Goal: Check status: Check status

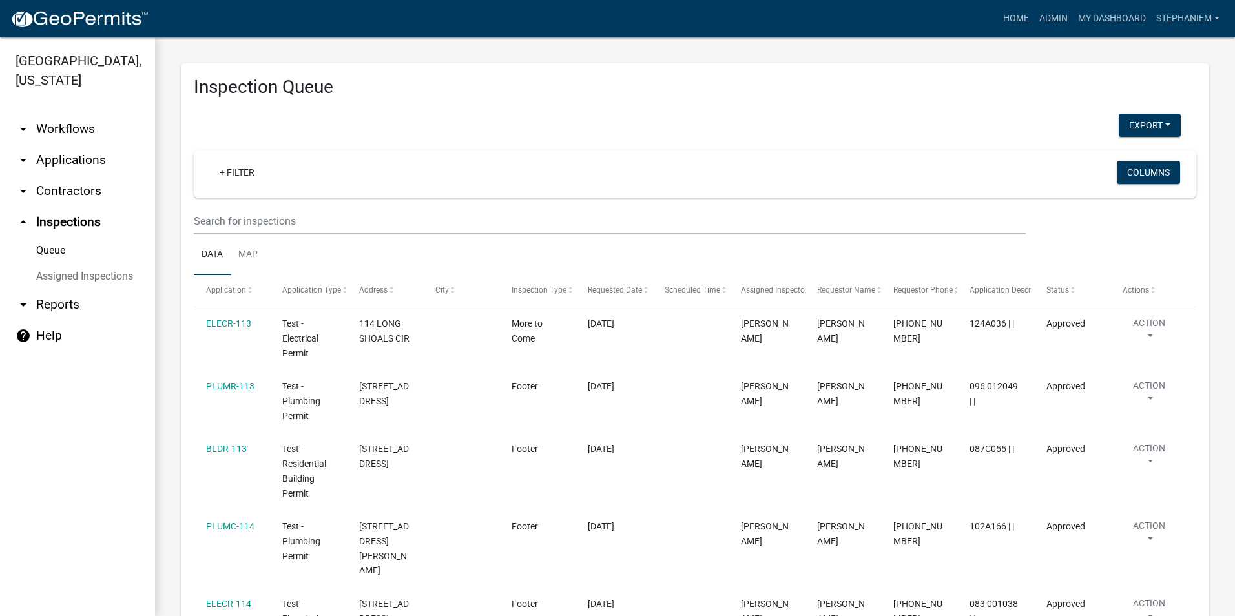
select select "3: 100"
click at [126, 167] on link "arrow_drop_down Applications" at bounding box center [77, 160] width 155 height 31
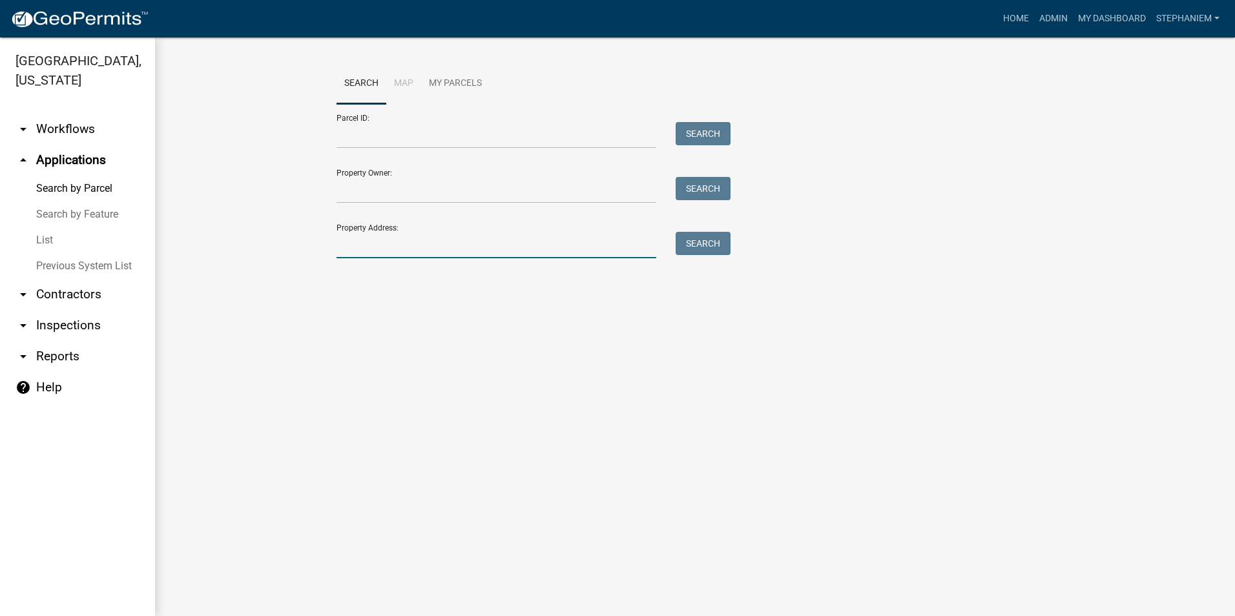
click at [386, 245] on input "Property Address:" at bounding box center [496, 245] width 320 height 26
type input "[STREET_ADDRESS]"
click at [695, 242] on button "Search" at bounding box center [703, 243] width 55 height 23
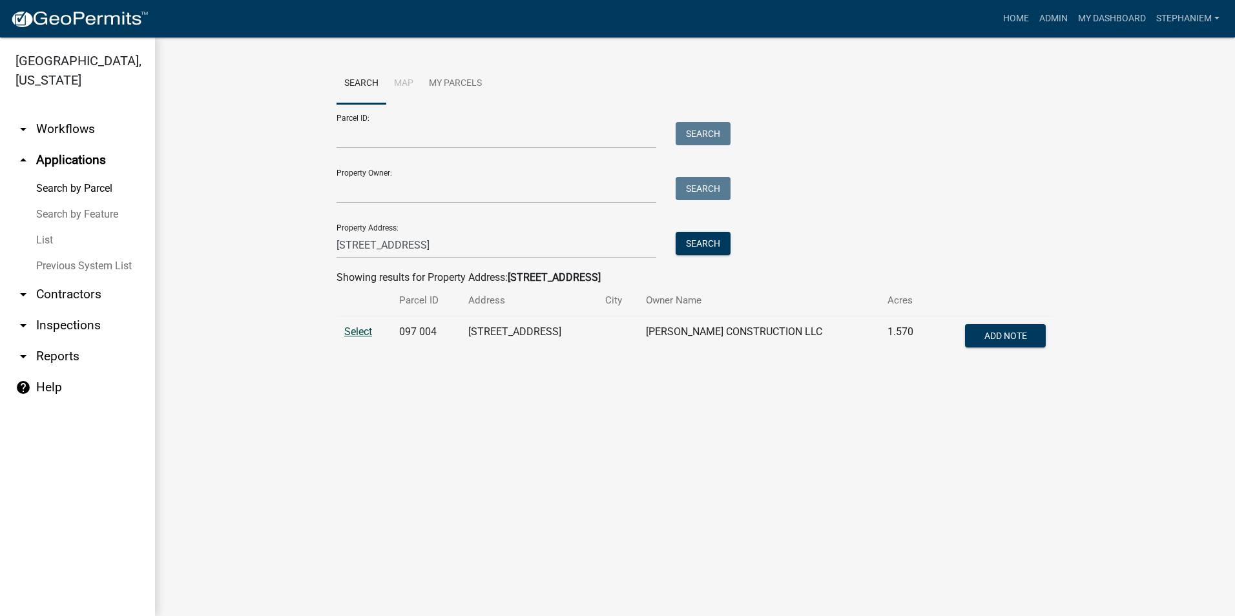
click at [349, 330] on span "Select" at bounding box center [358, 331] width 28 height 12
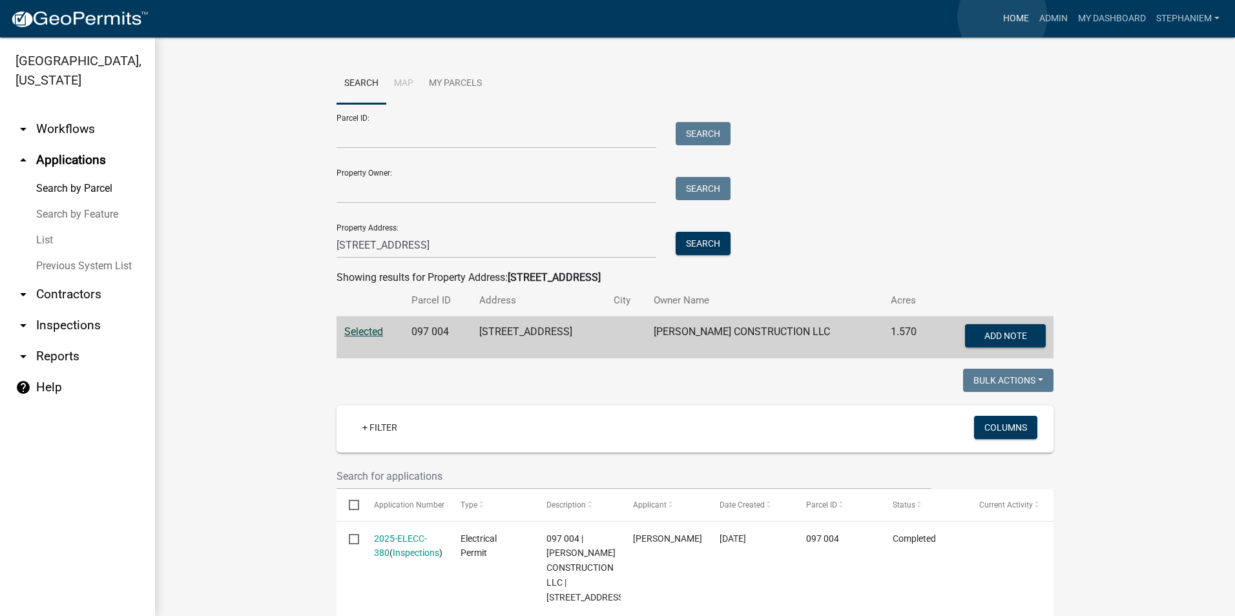
click at [1002, 17] on link "Home" at bounding box center [1016, 18] width 36 height 25
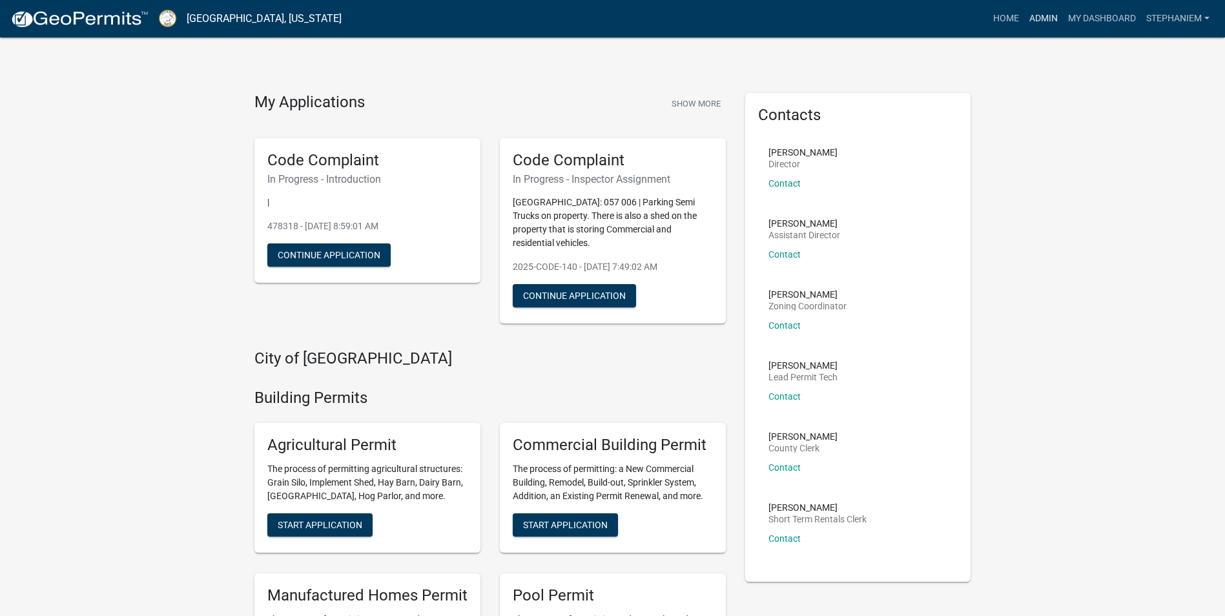
click at [1044, 26] on link "Admin" at bounding box center [1043, 18] width 39 height 25
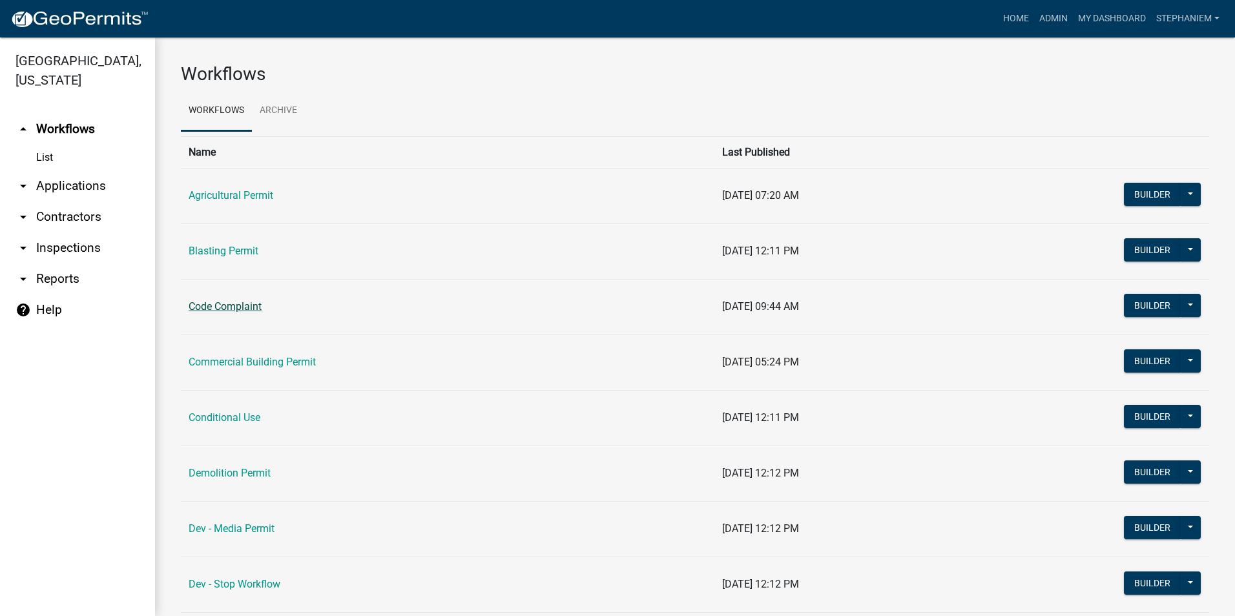
click at [238, 309] on link "Code Complaint" at bounding box center [225, 306] width 73 height 12
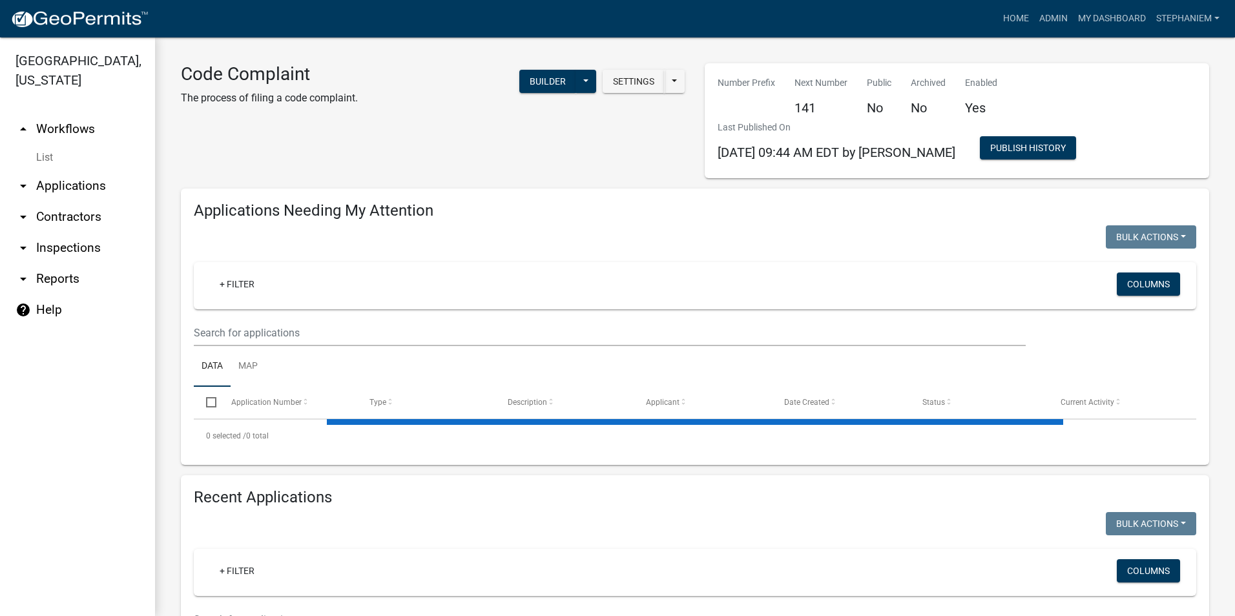
select select "3: 100"
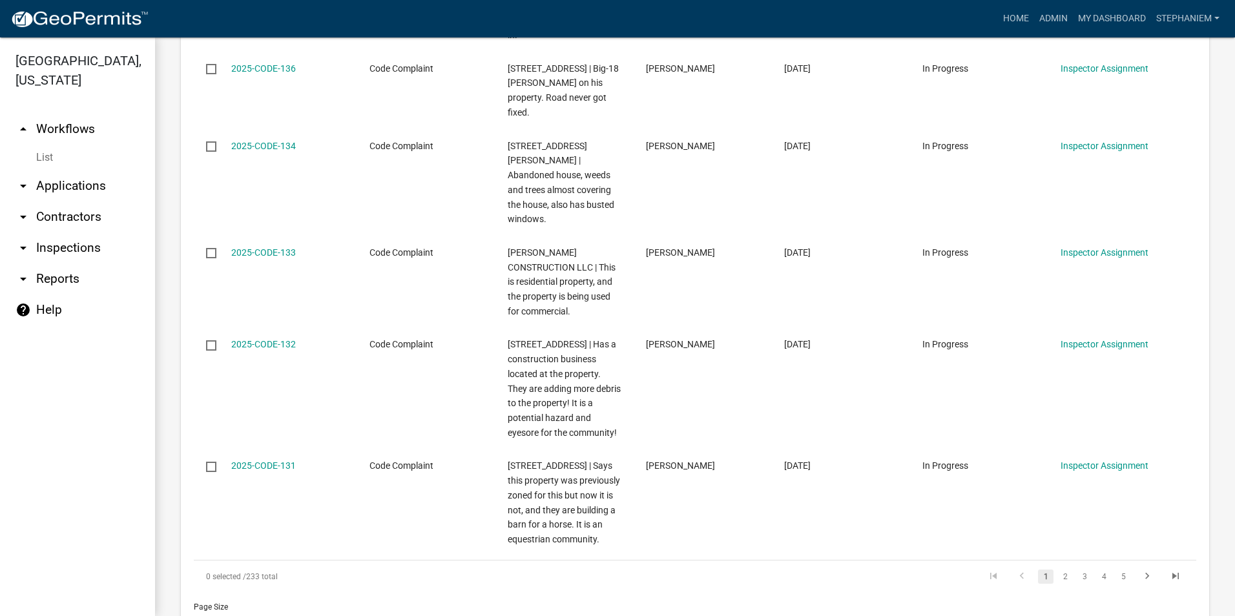
scroll to position [1550, 0]
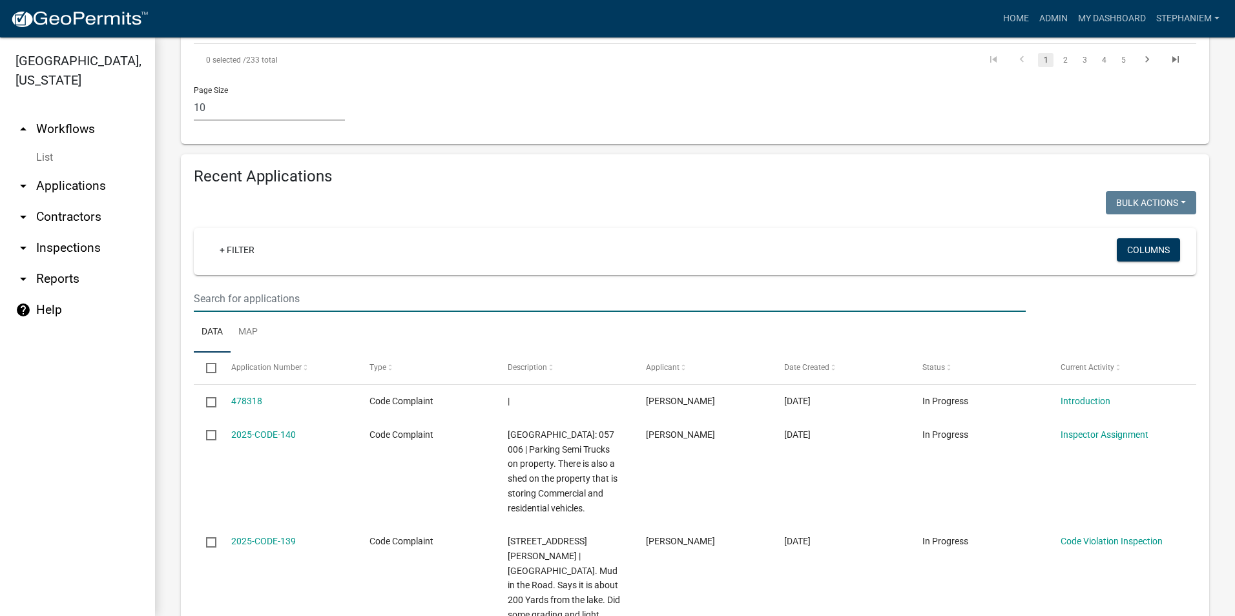
click at [278, 285] on input "text" at bounding box center [610, 298] width 832 height 26
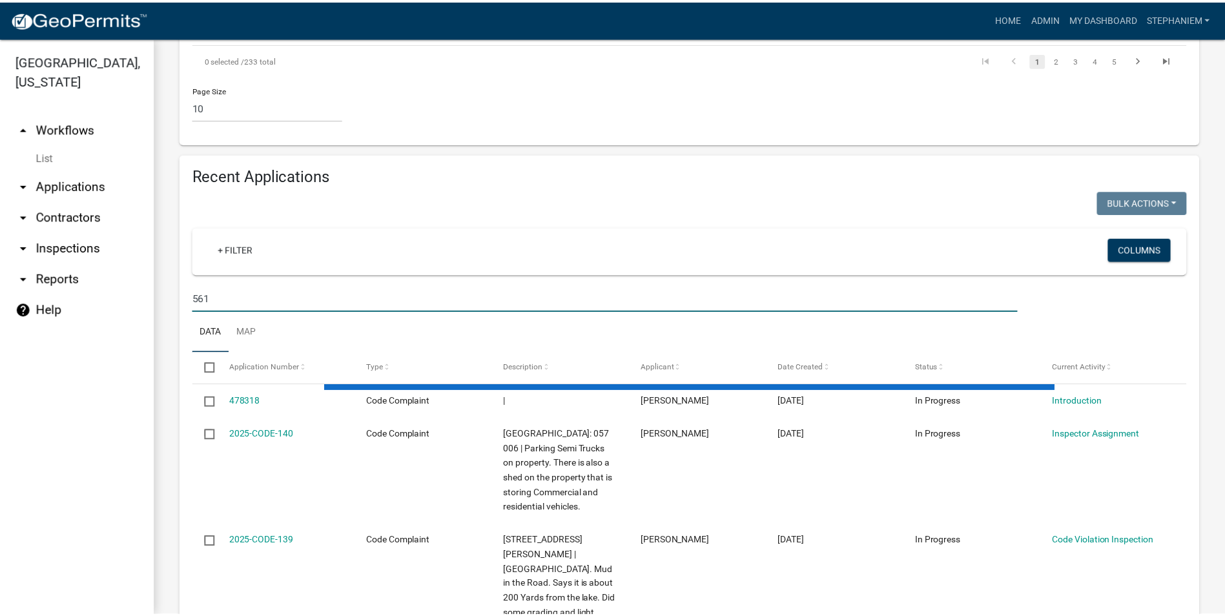
scroll to position [1549, 0]
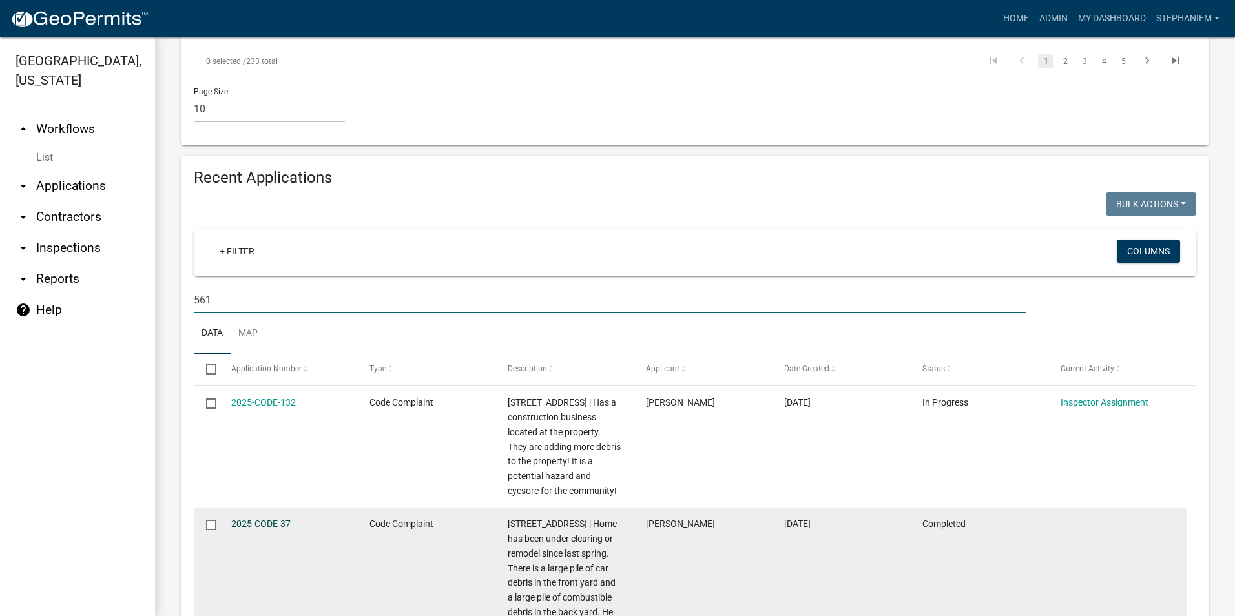
type input "561"
click at [282, 519] on link "2025-CODE-37" at bounding box center [260, 524] width 59 height 10
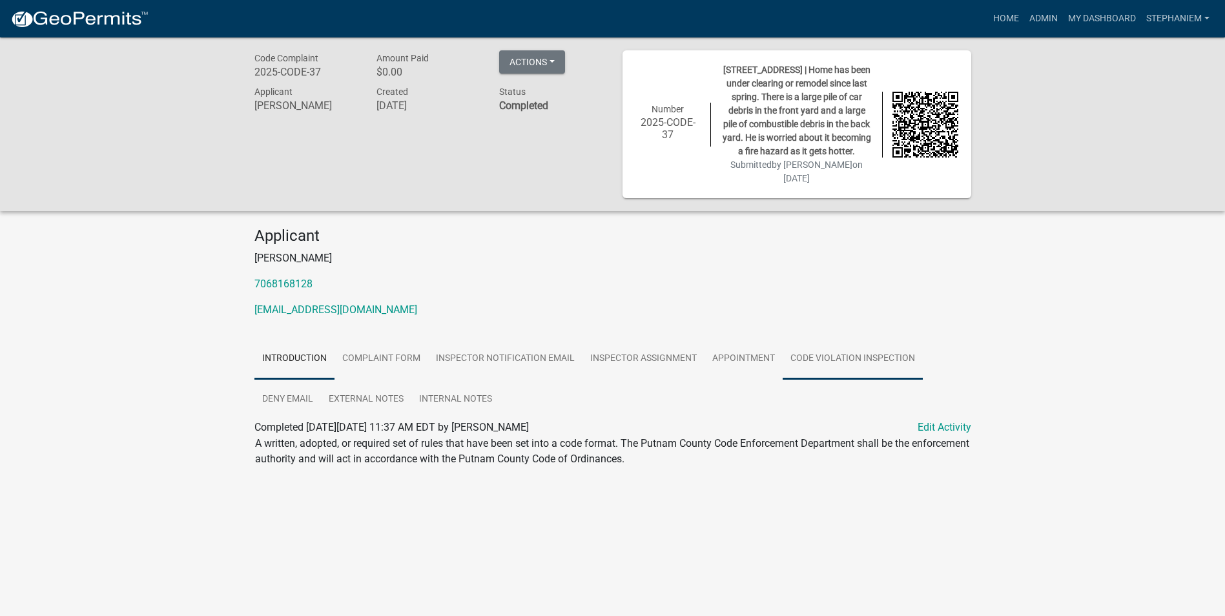
click at [796, 357] on link "Code Violation Inspection" at bounding box center [853, 358] width 140 height 41
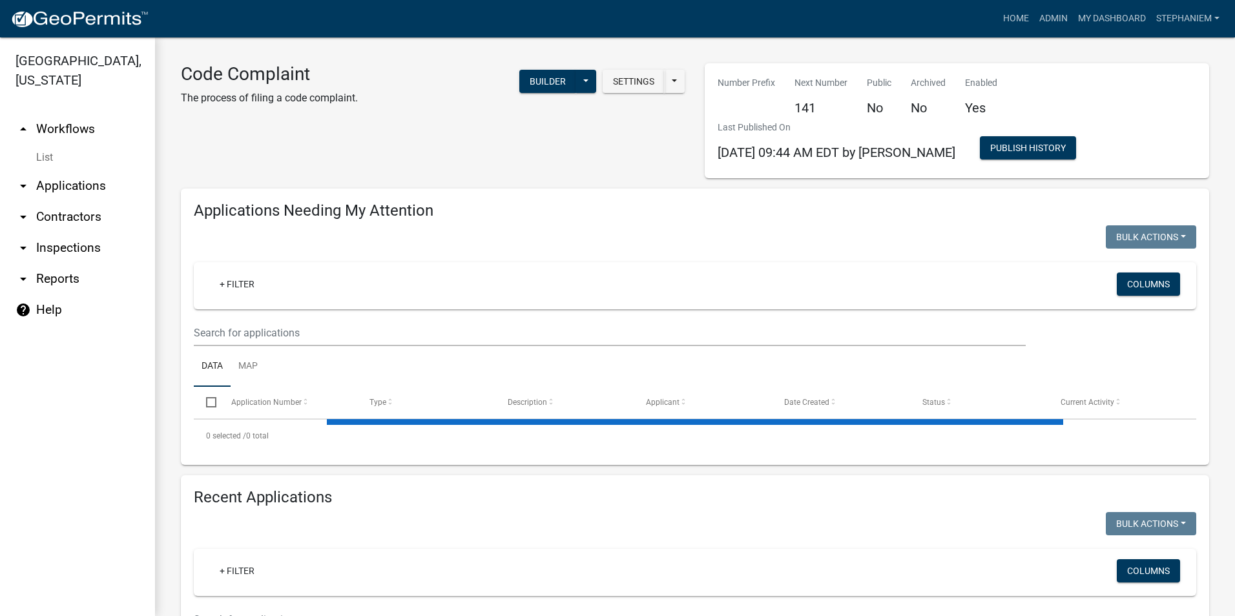
select select "3: 100"
